Goal: Task Accomplishment & Management: Use online tool/utility

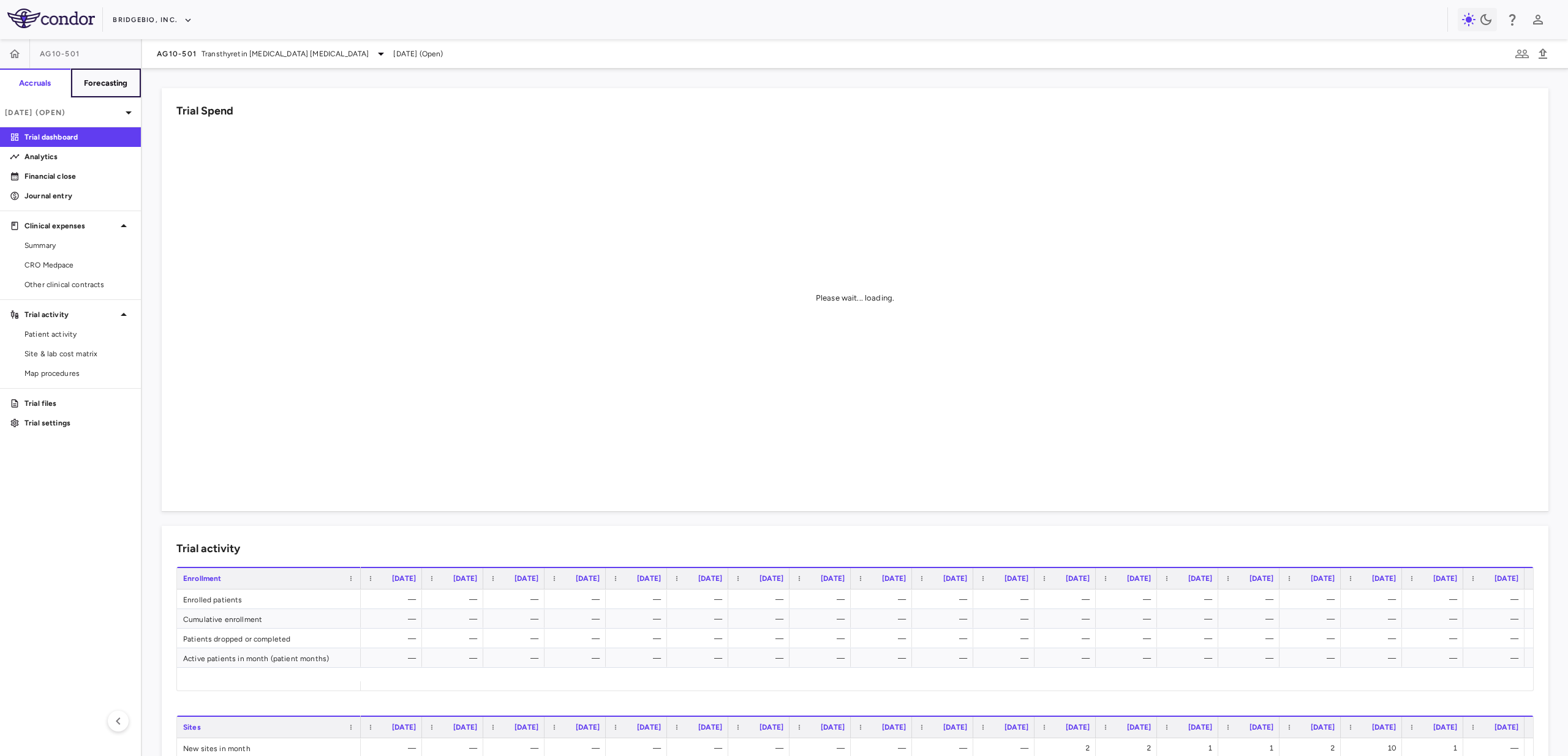
click at [116, 83] on h6 "Forecasting" at bounding box center [106, 83] width 44 height 11
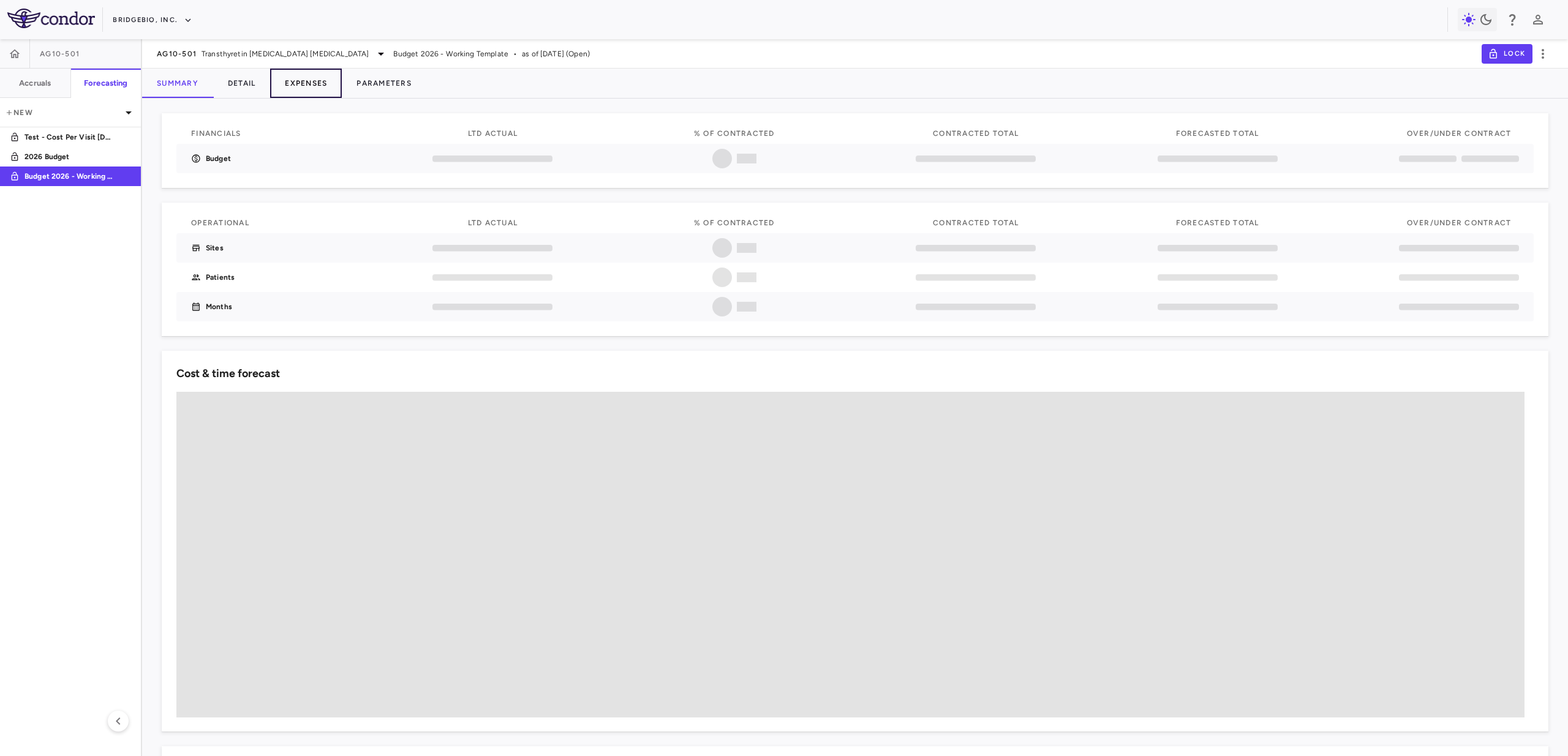
click at [310, 85] on button "Expenses" at bounding box center [305, 83] width 71 height 29
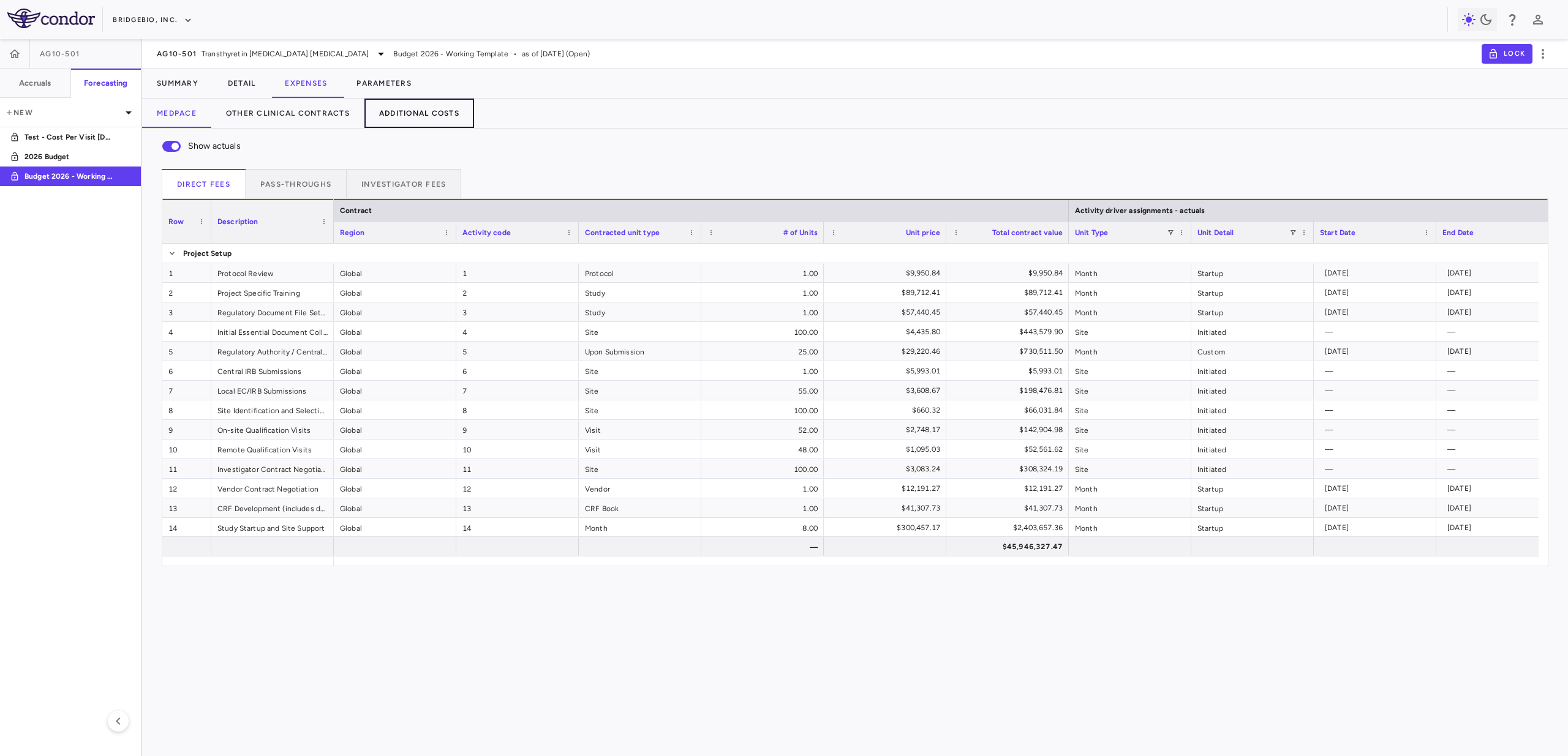
click at [425, 116] on button "Additional Costs" at bounding box center [419, 114] width 109 height 29
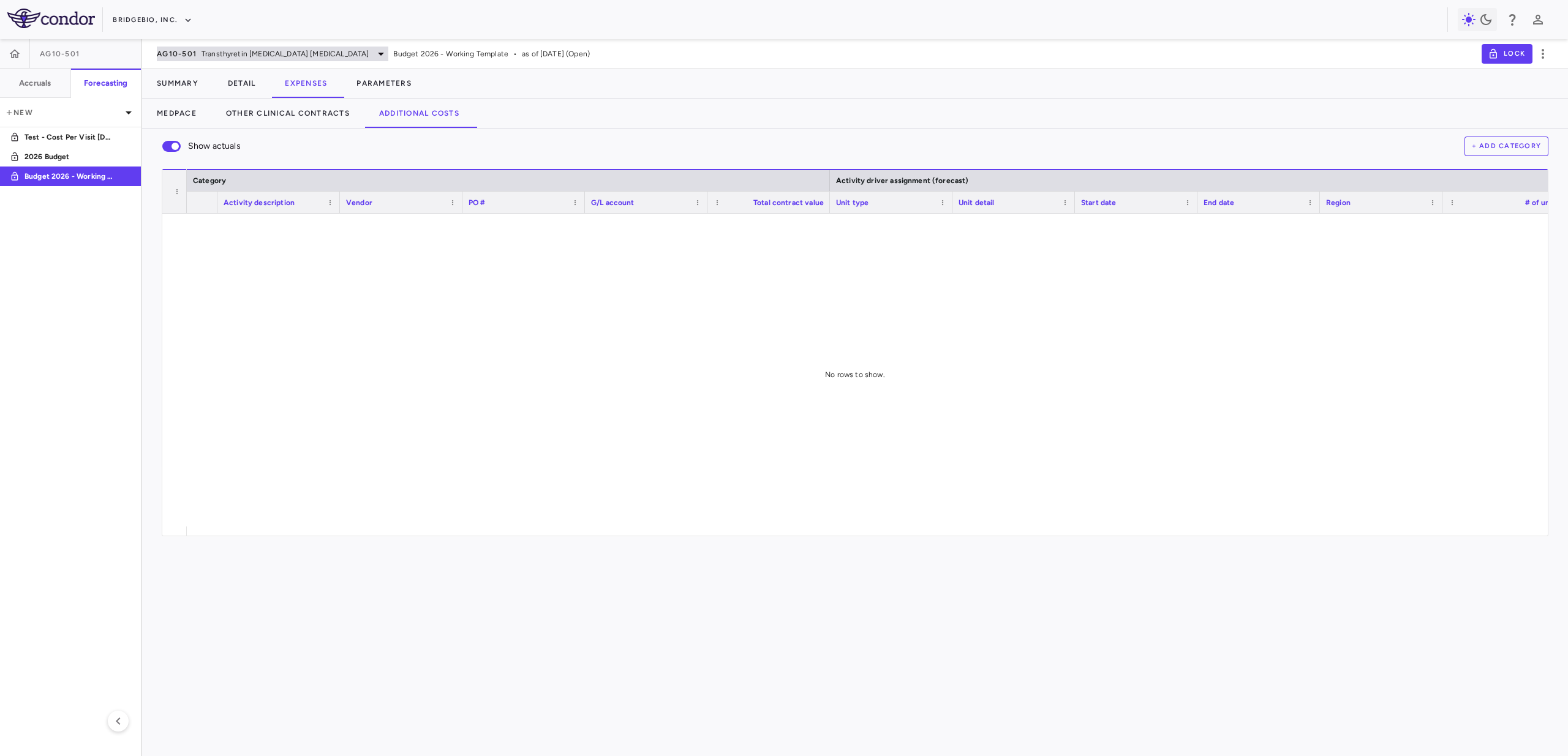
click at [204, 51] on span "Transthyretin [MEDICAL_DATA] [MEDICAL_DATA]" at bounding box center [285, 54] width 167 height 11
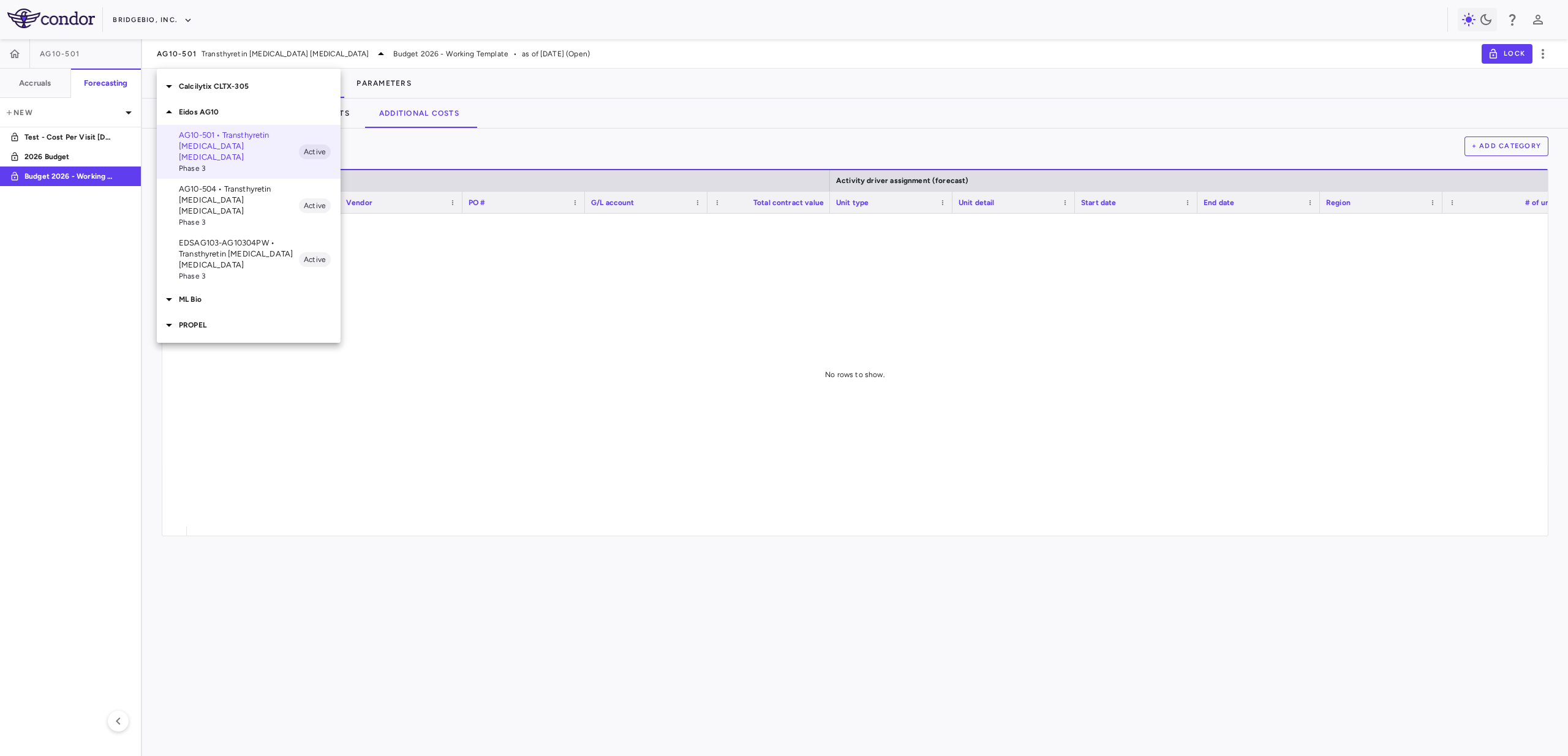
click at [214, 319] on p "PROPEL" at bounding box center [259, 325] width 162 height 11
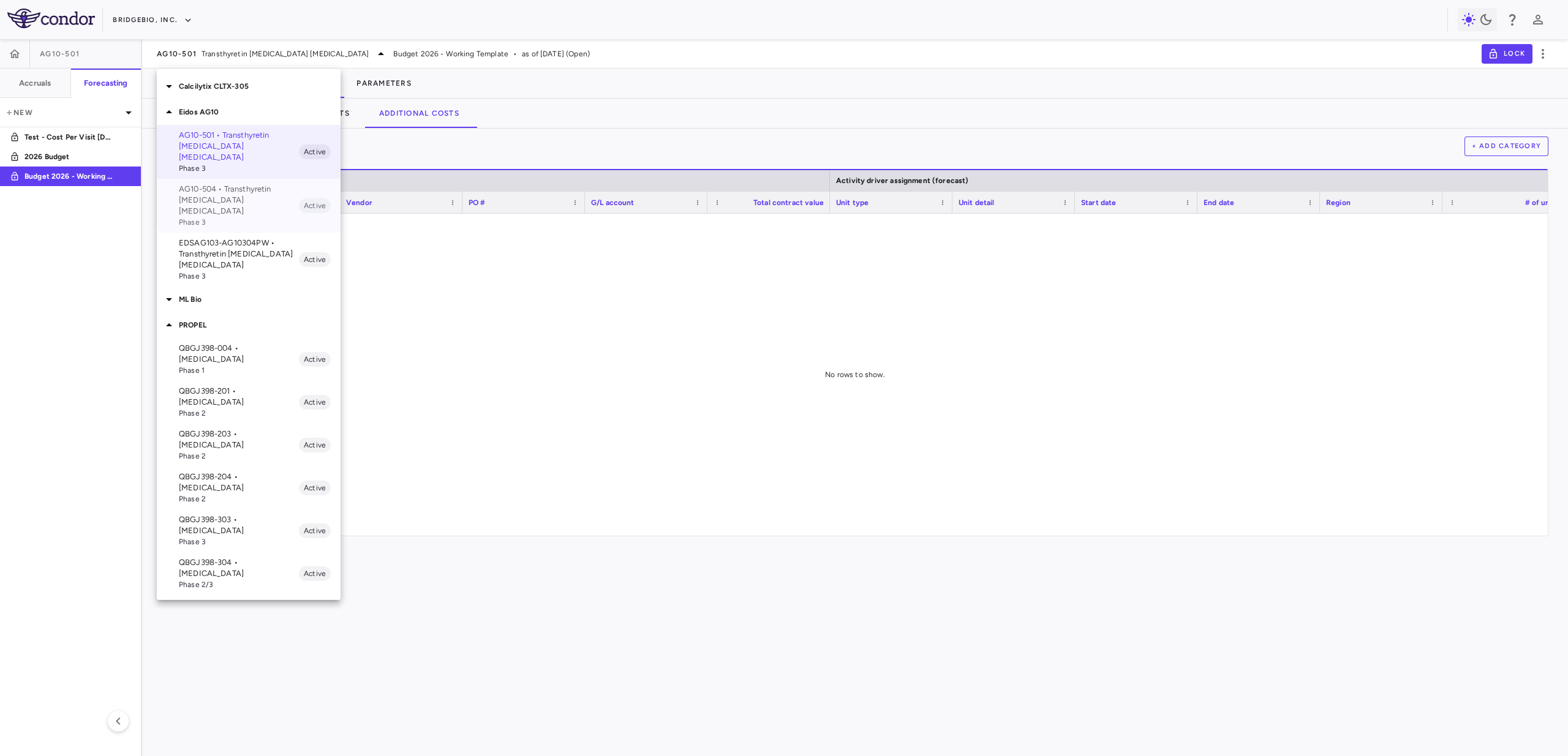
click at [256, 188] on p "AG10-504 • Transthyretin [MEDICAL_DATA] [MEDICAL_DATA]" at bounding box center [238, 200] width 120 height 33
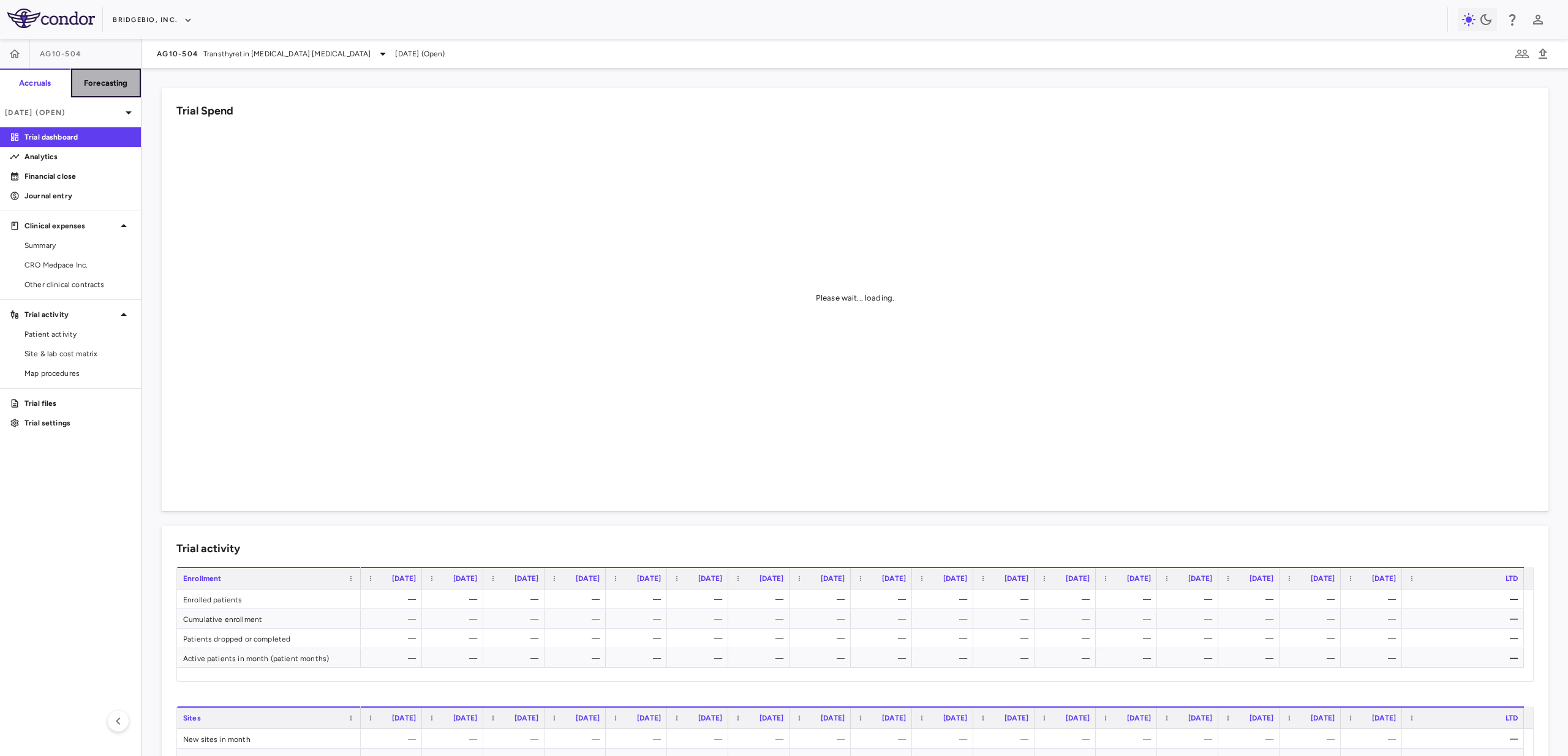
click at [104, 90] on button "Forecasting" at bounding box center [106, 83] width 71 height 29
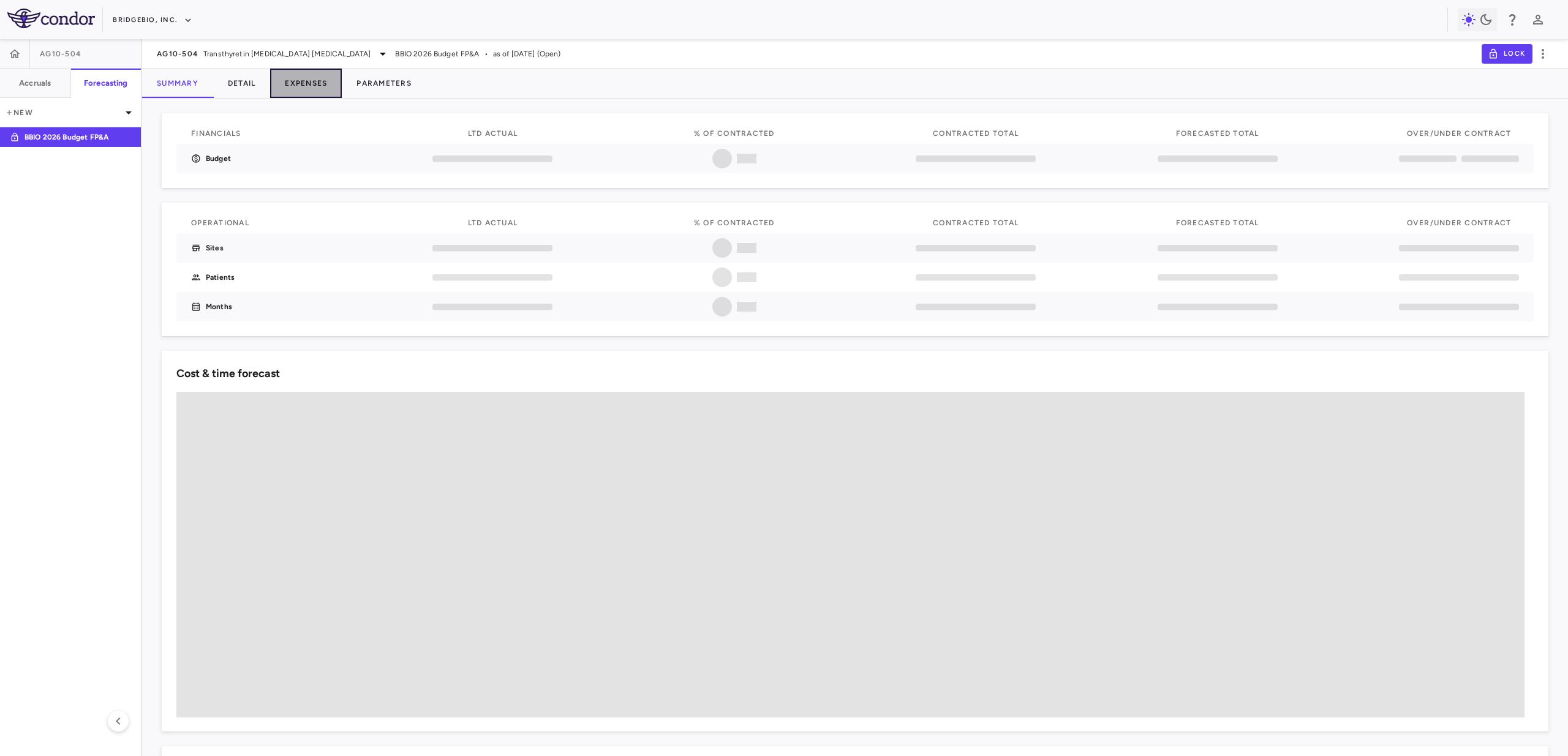
click at [339, 81] on button "Expenses" at bounding box center [305, 83] width 71 height 29
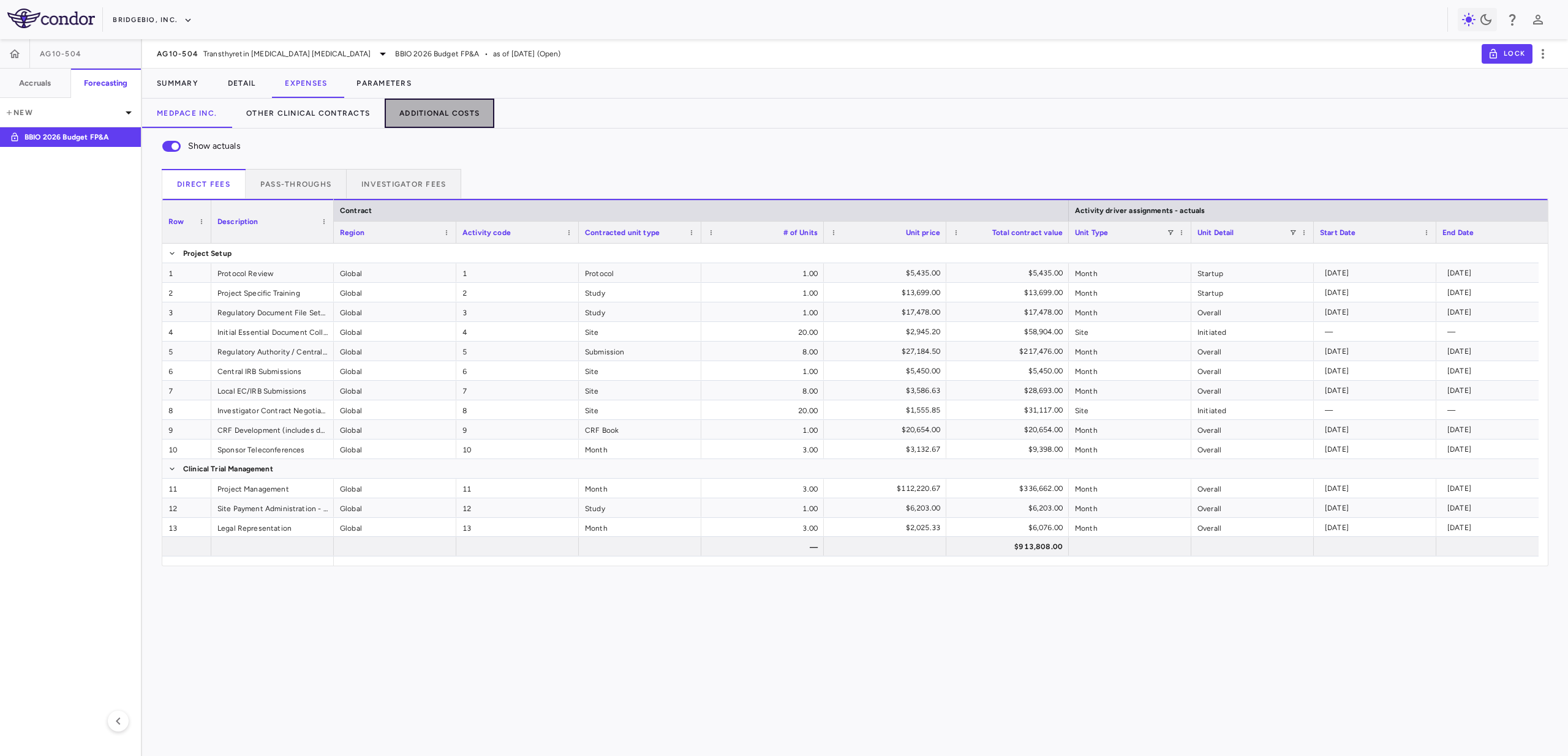
click at [422, 118] on button "Additional Costs" at bounding box center [439, 114] width 109 height 29
